Goal: Information Seeking & Learning: Learn about a topic

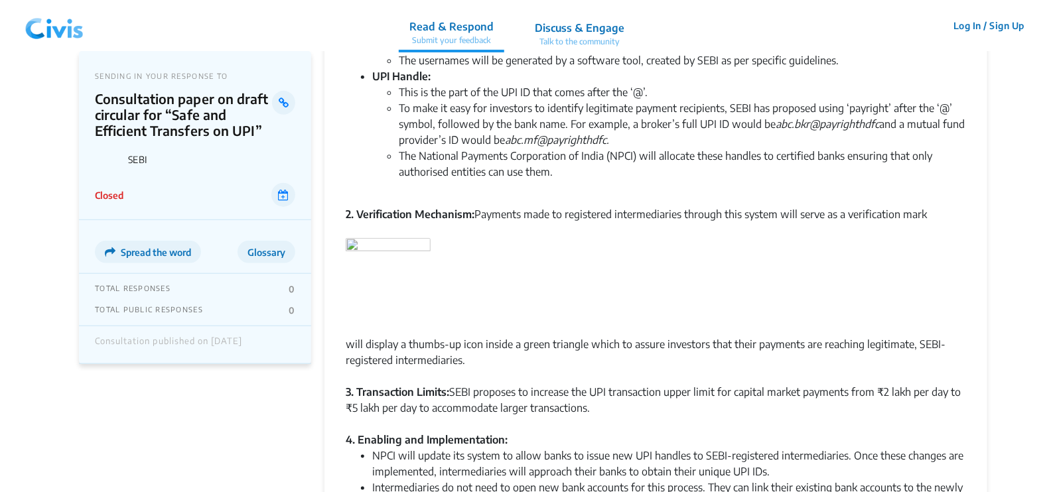
scroll to position [388, 0]
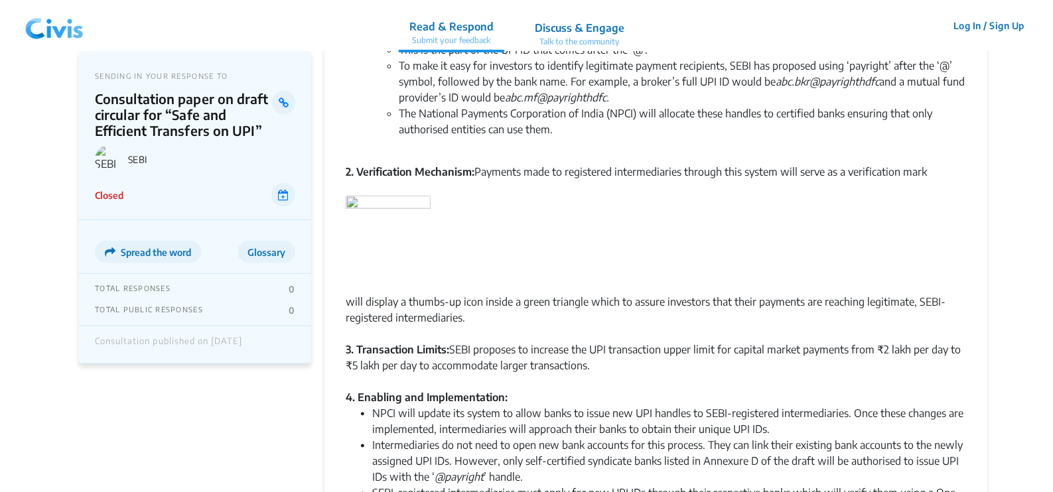
scroll to position [431, 0]
